Goal: Navigation & Orientation: Find specific page/section

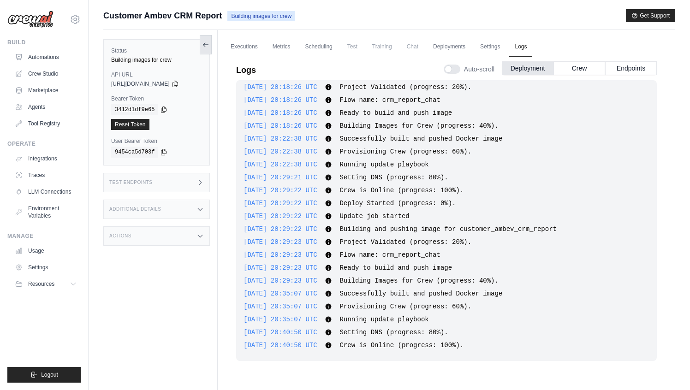
click at [203, 47] on icon at bounding box center [205, 44] width 7 height 7
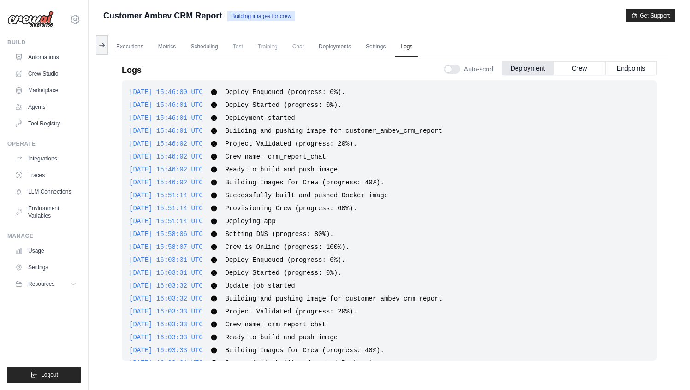
scroll to position [2678, 0]
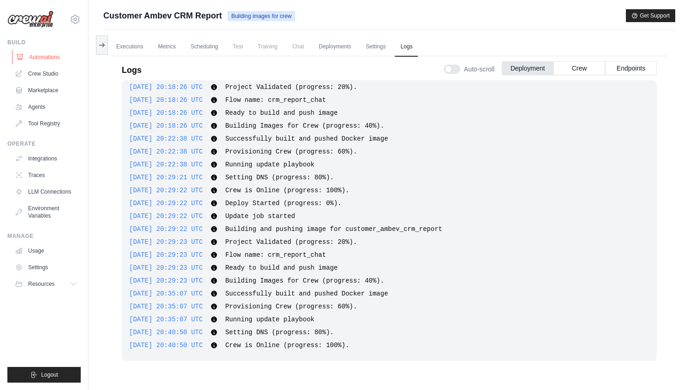
click at [47, 59] on link "Automations" at bounding box center [47, 57] width 70 height 15
